Goal: Use online tool/utility

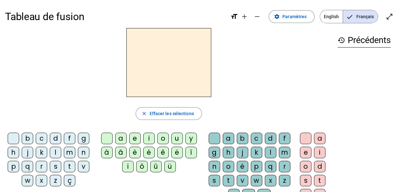
click at [60, 151] on div "l" at bounding box center [55, 152] width 11 height 11
click at [121, 141] on div "a" at bounding box center [120, 138] width 11 height 11
click at [168, 73] on h2 "la" at bounding box center [168, 62] width 85 height 69
click at [183, 70] on h2 "la" at bounding box center [168, 62] width 85 height 69
click at [181, 65] on h2 "la" at bounding box center [168, 62] width 85 height 69
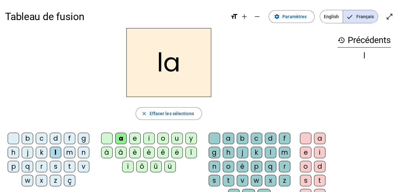
click at [176, 68] on h2 "la" at bounding box center [168, 62] width 85 height 69
click at [161, 68] on h2 "la" at bounding box center [168, 62] width 85 height 69
click at [162, 68] on h2 "la" at bounding box center [168, 62] width 85 height 69
click at [285, 137] on div "f" at bounding box center [284, 138] width 11 height 11
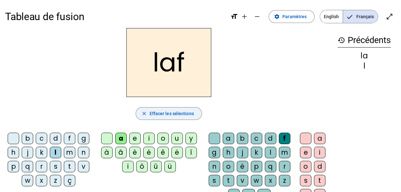
click at [171, 110] on span "Effacer les sélections" at bounding box center [171, 114] width 44 height 8
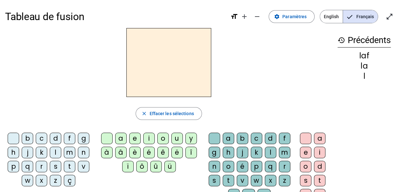
drag, startPoint x: 71, startPoint y: 154, endPoint x: 75, endPoint y: 153, distance: 4.4
click at [71, 154] on div "m" at bounding box center [69, 152] width 11 height 11
click at [152, 137] on div "i" at bounding box center [148, 138] width 11 height 11
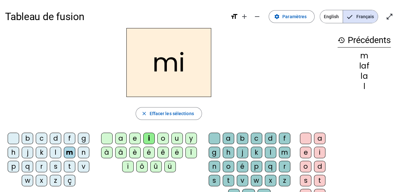
click at [273, 152] on div "l" at bounding box center [270, 152] width 11 height 11
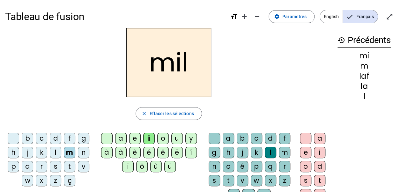
click at [121, 140] on div "a" at bounding box center [120, 138] width 11 height 11
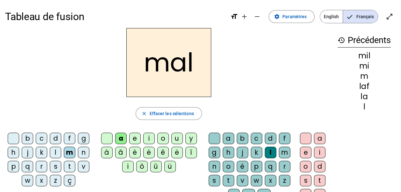
click at [218, 138] on div at bounding box center [214, 138] width 11 height 11
